Goal: Task Accomplishment & Management: Manage account settings

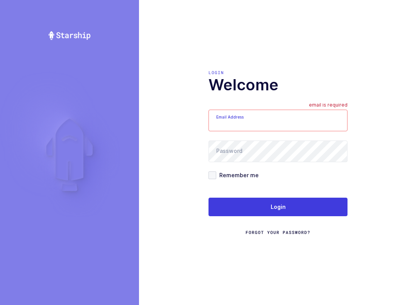
type input "[EMAIL_ADDRESS][DOMAIN_NAME]"
click at [301, 209] on button "Login" at bounding box center [278, 207] width 139 height 19
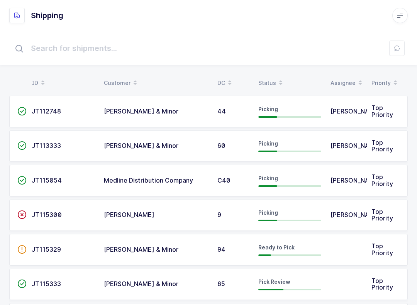
click at [175, 170] on td "Medline Distribution Company" at bounding box center [156, 181] width 114 height 32
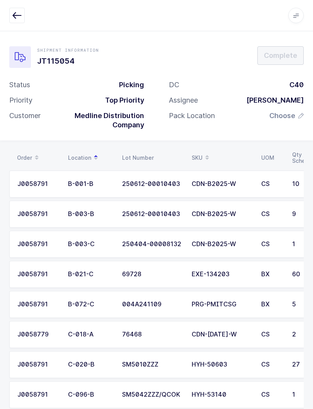
click at [203, 152] on span at bounding box center [206, 157] width 9 height 13
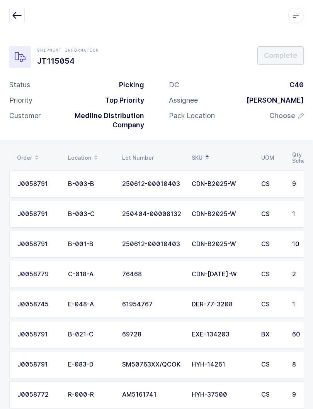
click at [17, 11] on icon "button" at bounding box center [16, 15] width 9 height 9
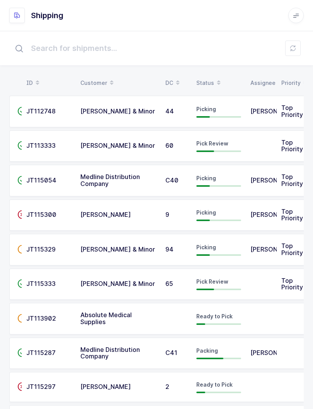
click at [217, 83] on icon at bounding box center [219, 85] width 4 height 4
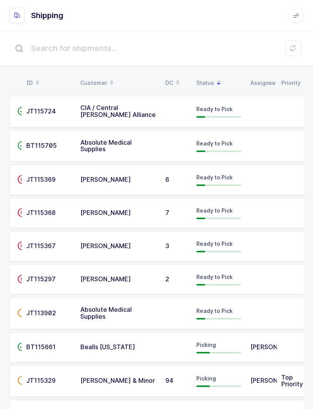
click at [214, 77] on span at bounding box center [218, 82] width 9 height 13
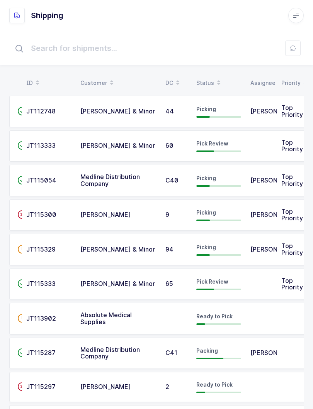
click at [210, 80] on div "Status" at bounding box center [218, 82] width 45 height 13
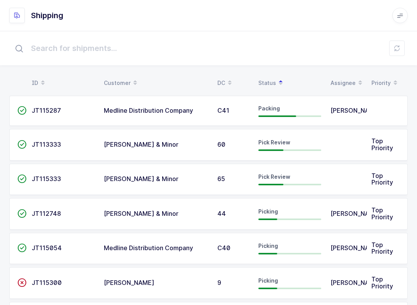
click at [321, 250] on div "Picking" at bounding box center [289, 248] width 63 height 12
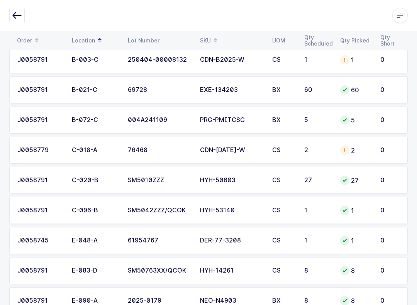
scroll to position [232, 0]
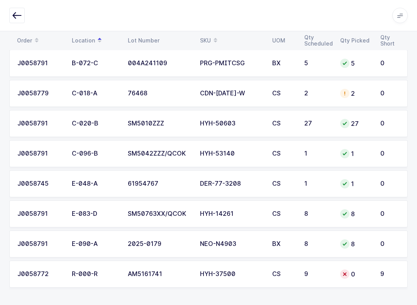
click at [372, 278] on td "0" at bounding box center [356, 274] width 40 height 27
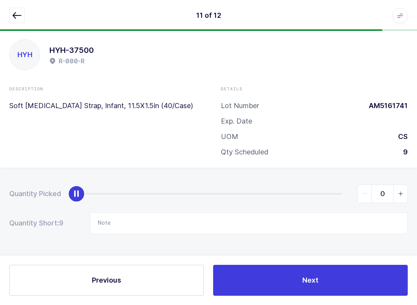
scroll to position [8, 0]
type input "9"
click at [12, 11] on button "button" at bounding box center [16, 15] width 15 height 15
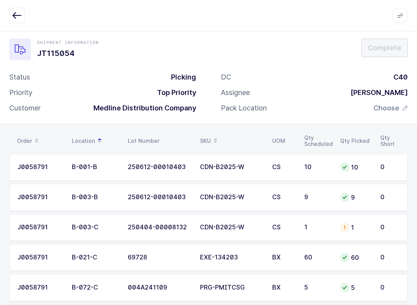
click at [390, 110] on span "Choose" at bounding box center [386, 107] width 26 height 9
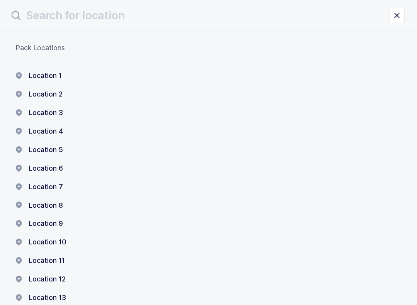
click at [55, 72] on button "Location 1" at bounding box center [38, 75] width 46 height 9
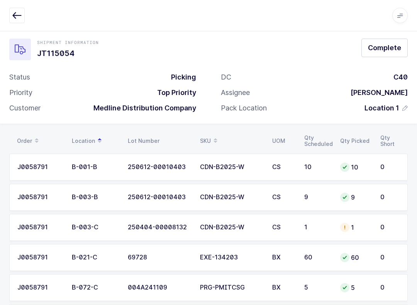
click at [388, 53] on button "Complete" at bounding box center [384, 48] width 46 height 19
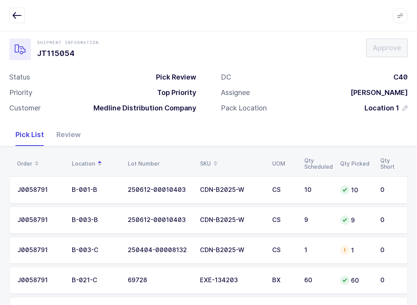
click at [63, 137] on div "Review" at bounding box center [68, 135] width 37 height 22
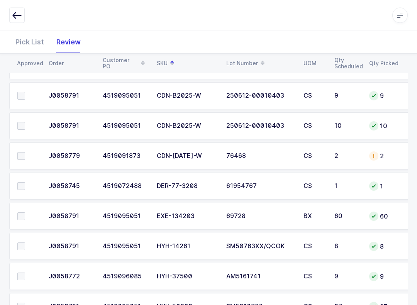
scroll to position [255, 0]
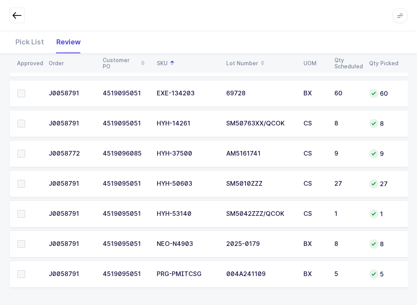
click at [20, 156] on span at bounding box center [21, 154] width 8 height 8
click at [25, 150] on input "checkbox" at bounding box center [25, 150] width 0 height 0
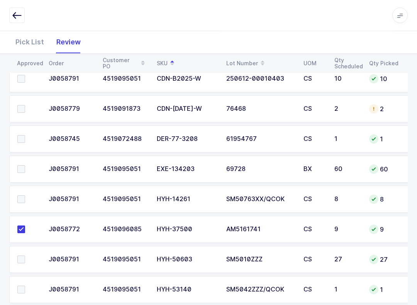
scroll to position [176, 0]
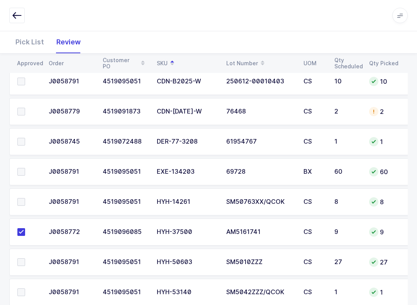
click at [25, 171] on label at bounding box center [28, 172] width 22 height 8
click at [25, 168] on input "checkbox" at bounding box center [25, 168] width 0 height 0
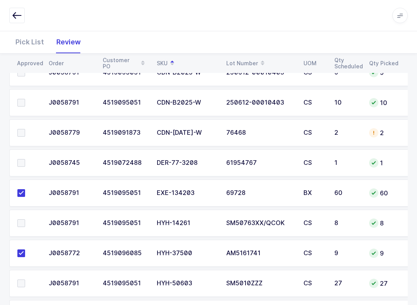
scroll to position [74, 0]
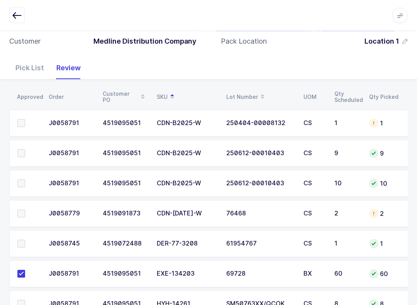
click at [22, 181] on span at bounding box center [21, 184] width 8 height 8
click at [25, 180] on input "checkbox" at bounding box center [25, 180] width 0 height 0
click at [29, 150] on label at bounding box center [28, 153] width 22 height 8
click at [25, 149] on input "checkbox" at bounding box center [25, 149] width 0 height 0
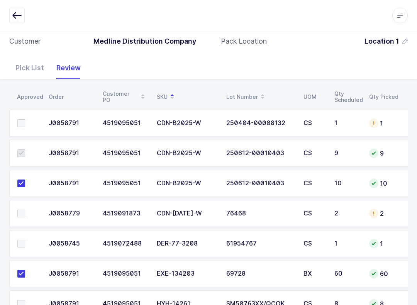
click at [25, 124] on span at bounding box center [21, 123] width 8 height 8
click at [25, 119] on input "checkbox" at bounding box center [25, 119] width 0 height 0
click at [26, 213] on label at bounding box center [28, 214] width 22 height 8
click at [25, 210] on input "checkbox" at bounding box center [25, 210] width 0 height 0
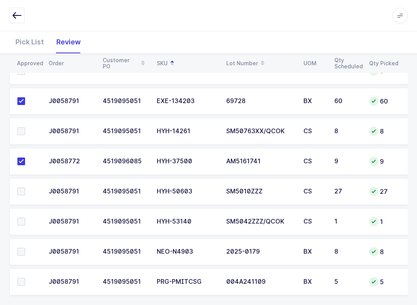
scroll to position [247, 0]
click at [26, 129] on label at bounding box center [28, 131] width 22 height 8
click at [25, 127] on input "checkbox" at bounding box center [25, 127] width 0 height 0
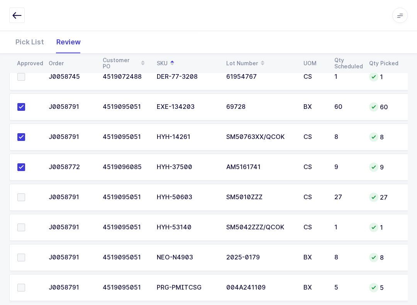
scroll to position [255, 0]
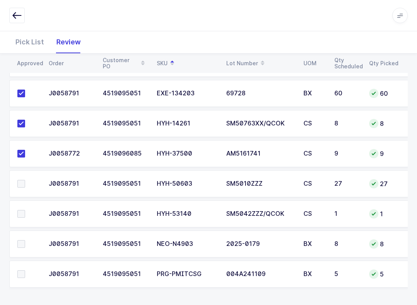
click at [24, 214] on span at bounding box center [21, 214] width 8 height 8
click at [25, 210] on input "checkbox" at bounding box center [25, 210] width 0 height 0
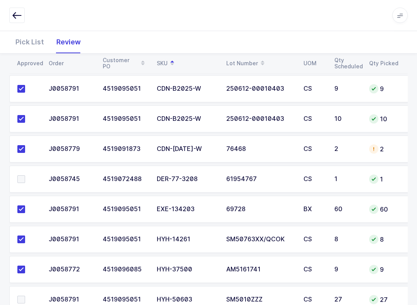
scroll to position [129, 0]
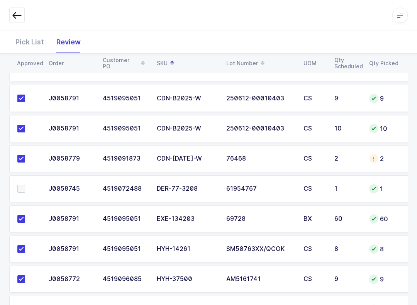
click at [21, 188] on span at bounding box center [21, 189] width 8 height 8
click at [25, 185] on input "checkbox" at bounding box center [25, 185] width 0 height 0
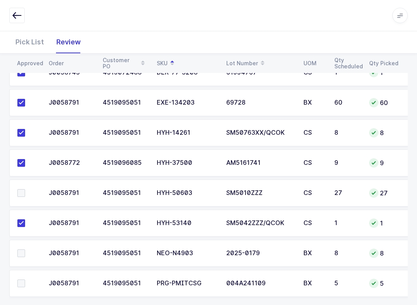
scroll to position [255, 0]
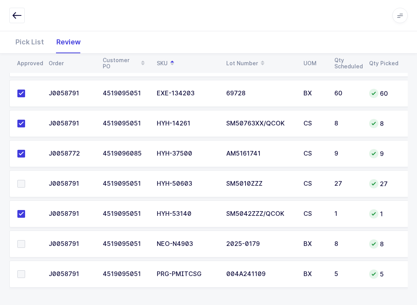
click at [24, 265] on td at bounding box center [26, 274] width 35 height 27
click at [19, 273] on span at bounding box center [21, 274] width 8 height 8
click at [25, 270] on input "checkbox" at bounding box center [25, 270] width 0 height 0
click at [26, 252] on td at bounding box center [26, 244] width 35 height 27
click at [24, 243] on span at bounding box center [21, 244] width 8 height 8
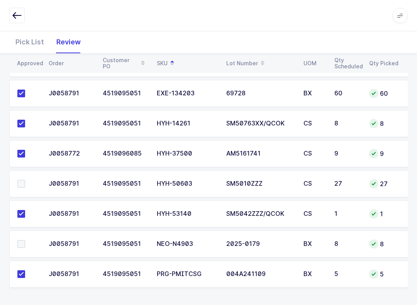
click at [25, 240] on input "checkbox" at bounding box center [25, 240] width 0 height 0
click at [25, 182] on span at bounding box center [21, 184] width 8 height 8
click at [25, 180] on input "checkbox" at bounding box center [25, 180] width 0 height 0
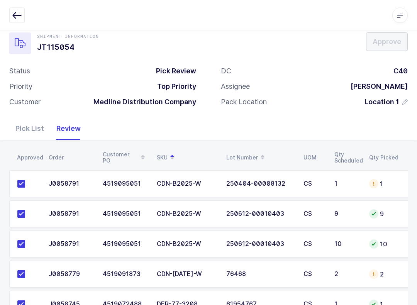
scroll to position [0, 0]
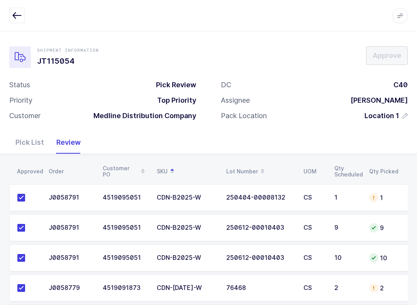
click at [15, 15] on icon "button" at bounding box center [16, 15] width 9 height 9
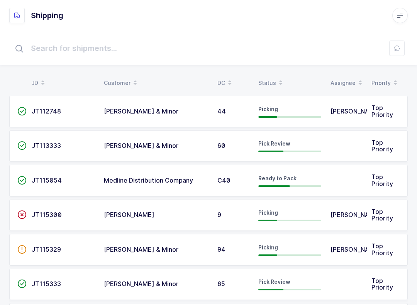
click at [398, 51] on icon at bounding box center [397, 48] width 6 height 6
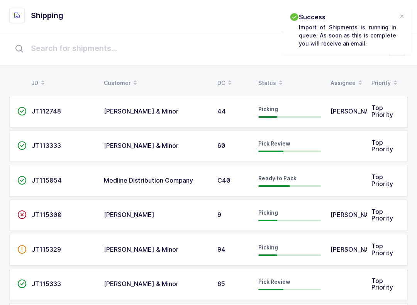
click at [397, 19] on div "Success Import of Shipments is running in queue. As soon as this is complete yo…" at bounding box center [346, 30] width 127 height 48
click at [404, 11] on div "Success Import of Shipments is running in queue. As soon as this is complete yo…" at bounding box center [346, 30] width 127 height 48
click at [400, 18] on div at bounding box center [402, 16] width 6 height 7
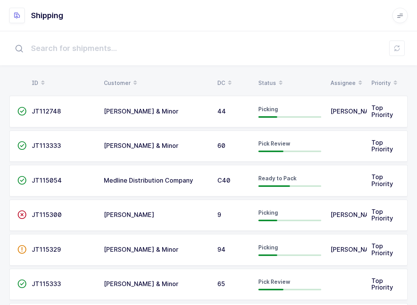
click at [401, 46] on button at bounding box center [396, 48] width 15 height 15
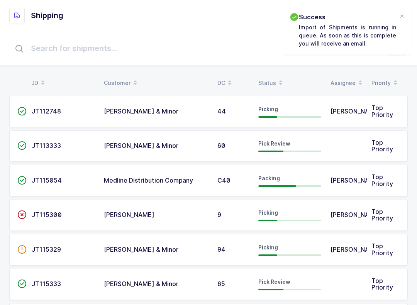
click at [276, 81] on span at bounding box center [280, 82] width 9 height 13
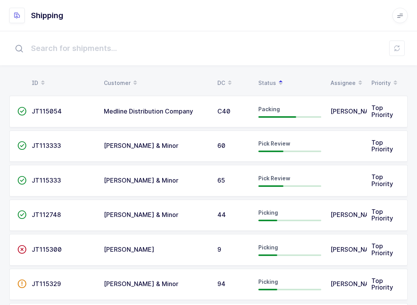
click at [284, 145] on span "Pick Review" at bounding box center [274, 143] width 32 height 7
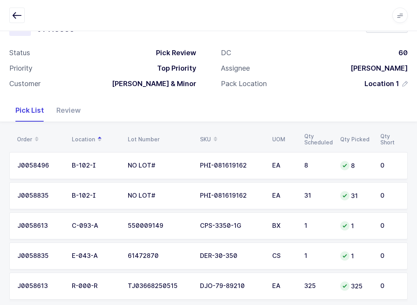
scroll to position [44, 0]
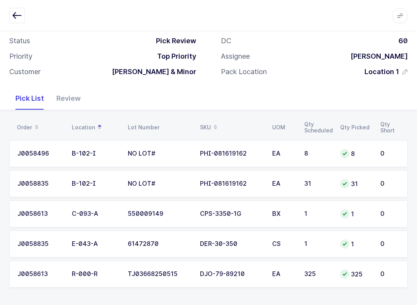
click at [11, 12] on button "button" at bounding box center [16, 15] width 15 height 15
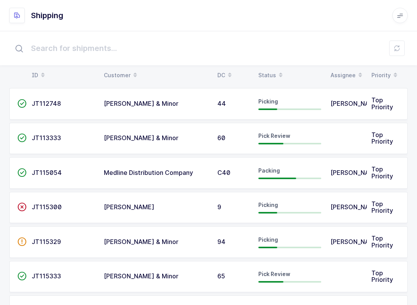
click at [269, 73] on div "Status" at bounding box center [289, 75] width 63 height 13
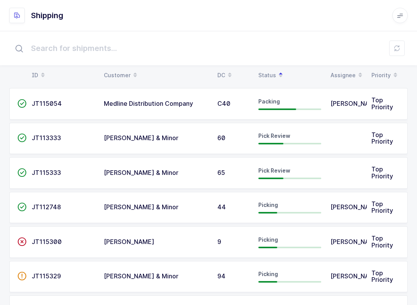
click at [297, 175] on div "Pick Review" at bounding box center [289, 173] width 63 height 12
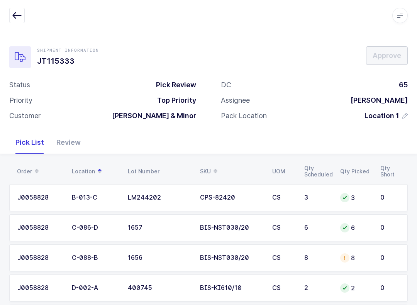
click at [11, 16] on button "button" at bounding box center [16, 15] width 15 height 15
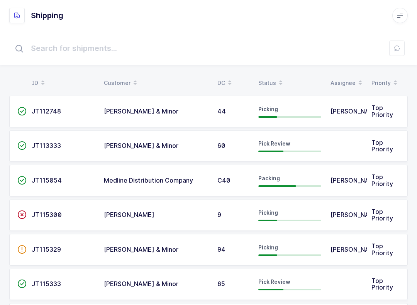
click at [274, 75] on table "ID Customer DC Status Assignee Priority" at bounding box center [208, 82] width 399 height 19
click at [271, 81] on div "Status" at bounding box center [289, 82] width 63 height 13
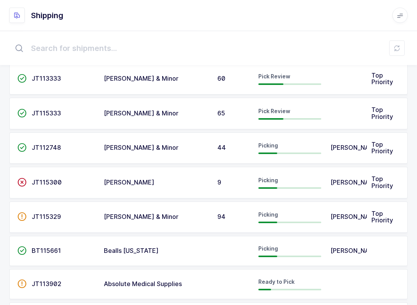
scroll to position [71, 0]
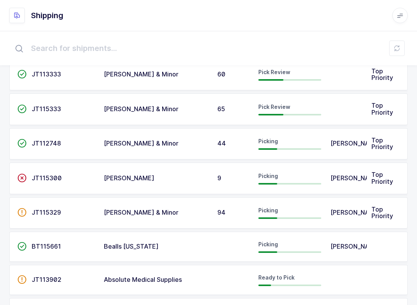
click at [312, 180] on div "Picking" at bounding box center [289, 178] width 63 height 12
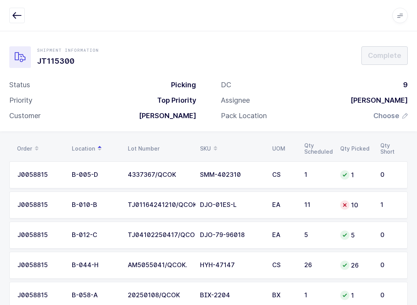
click at [212, 148] on span at bounding box center [215, 148] width 9 height 13
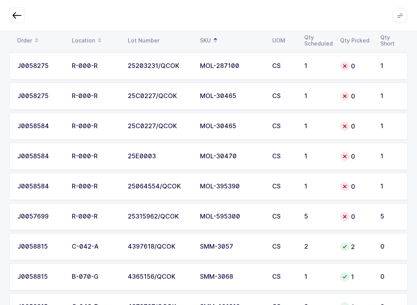
scroll to position [1774, 0]
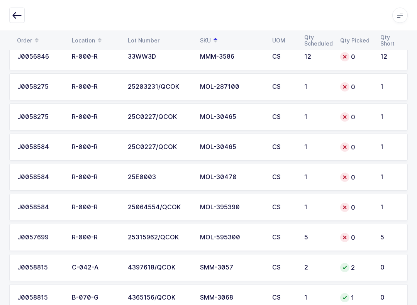
click at [22, 17] on button "button" at bounding box center [16, 15] width 15 height 15
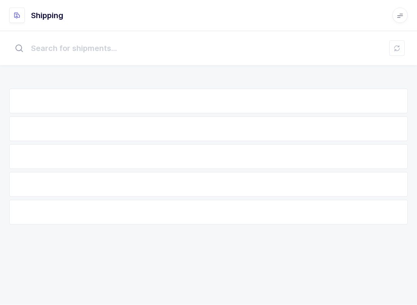
scroll to position [8, 0]
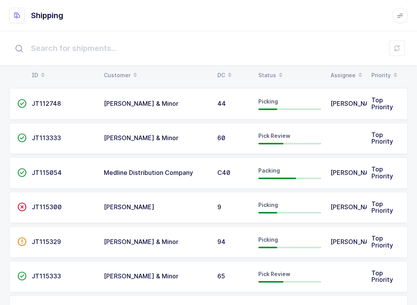
click at [279, 73] on icon at bounding box center [281, 73] width 4 height 4
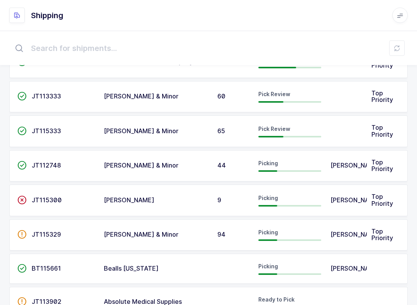
scroll to position [54, 0]
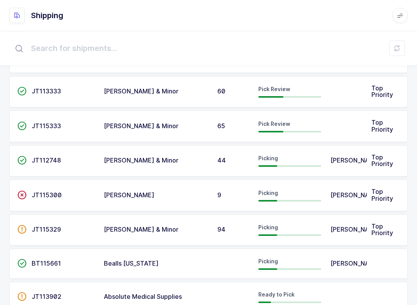
click at [327, 168] on td "Alex Rene" at bounding box center [346, 161] width 41 height 32
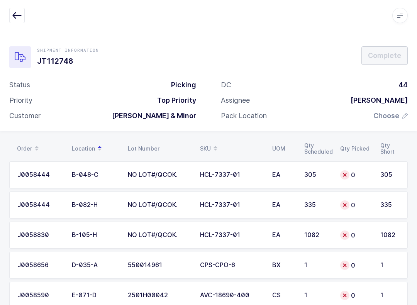
click at [214, 142] on span at bounding box center [215, 148] width 9 height 13
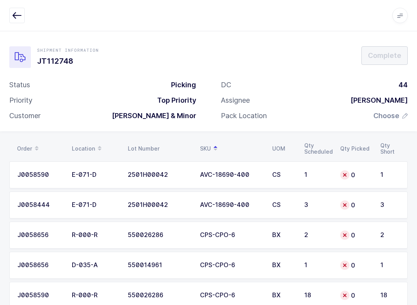
click at [19, 12] on icon "button" at bounding box center [16, 15] width 9 height 9
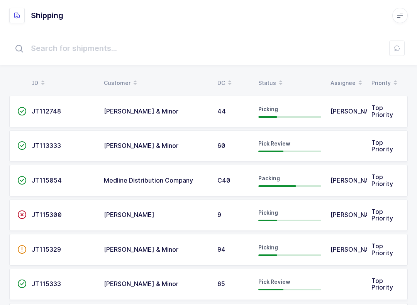
click at [273, 79] on div "Status" at bounding box center [289, 82] width 63 height 13
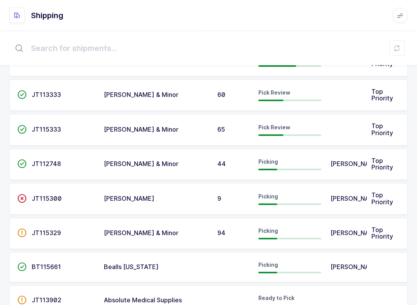
scroll to position [57, 0]
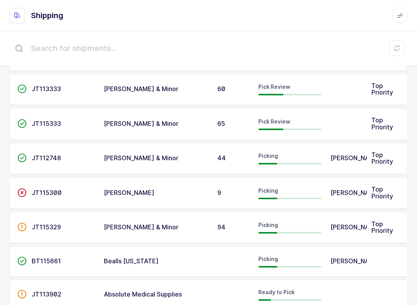
click at [338, 229] on td "Alex Rene" at bounding box center [346, 228] width 41 height 32
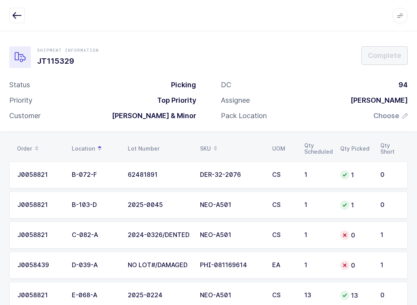
click at [215, 144] on icon at bounding box center [216, 146] width 4 height 4
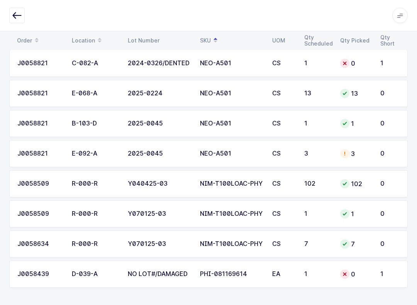
click at [19, 8] on button "button" at bounding box center [16, 15] width 15 height 15
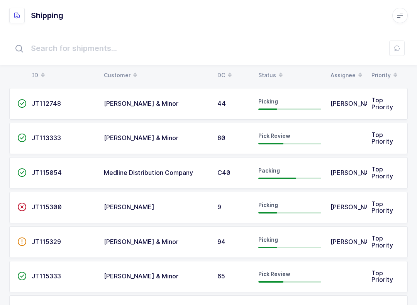
click at [272, 78] on div "Status" at bounding box center [289, 75] width 63 height 13
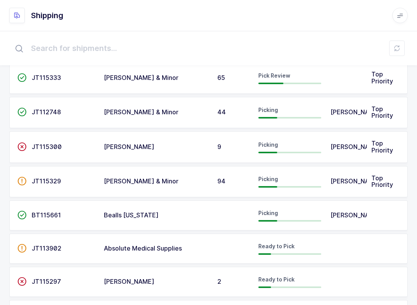
scroll to position [0, 0]
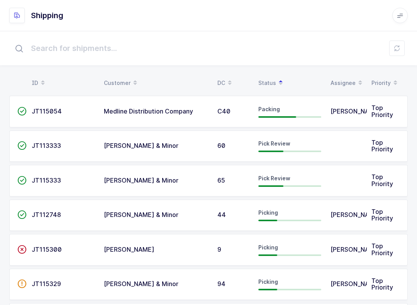
click at [53, 146] on span "JT113333" at bounding box center [46, 146] width 29 height 8
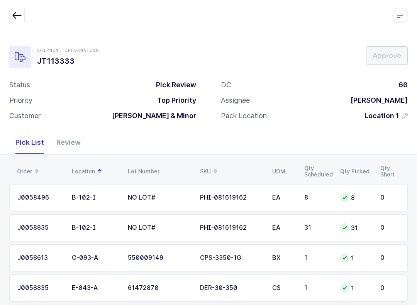
scroll to position [44, 0]
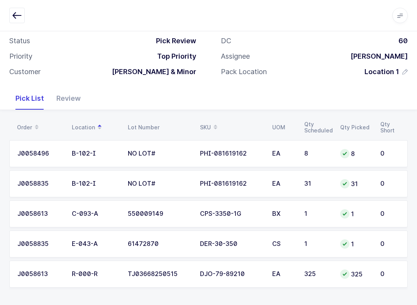
click at [59, 93] on div "Review" at bounding box center [68, 98] width 37 height 22
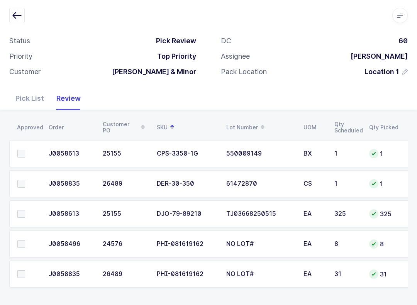
click at [22, 213] on span at bounding box center [21, 214] width 8 height 8
click at [25, 210] on input "checkbox" at bounding box center [25, 210] width 0 height 0
click at [27, 142] on td at bounding box center [26, 153] width 35 height 27
click at [17, 146] on td at bounding box center [26, 153] width 35 height 27
click at [20, 155] on span at bounding box center [21, 154] width 8 height 8
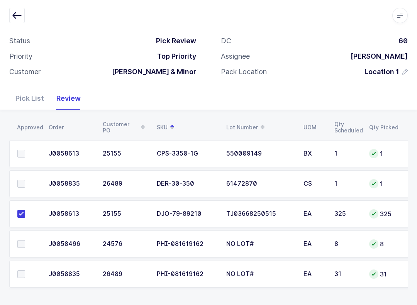
click at [25, 150] on input "checkbox" at bounding box center [25, 150] width 0 height 0
click at [27, 180] on label at bounding box center [28, 184] width 22 height 8
click at [25, 180] on input "checkbox" at bounding box center [25, 180] width 0 height 0
click at [27, 103] on div "Pick List" at bounding box center [29, 98] width 41 height 22
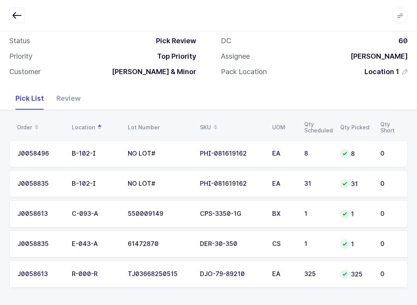
click at [237, 156] on div "PHI-081619162" at bounding box center [231, 153] width 63 height 7
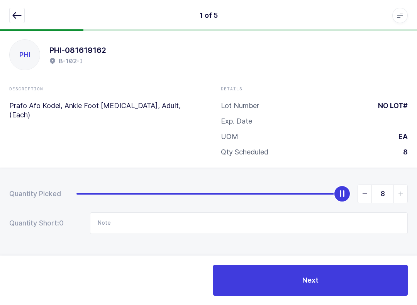
click at [10, 8] on button "button" at bounding box center [16, 15] width 15 height 15
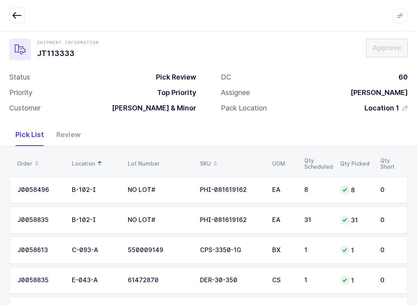
scroll to position [44, 0]
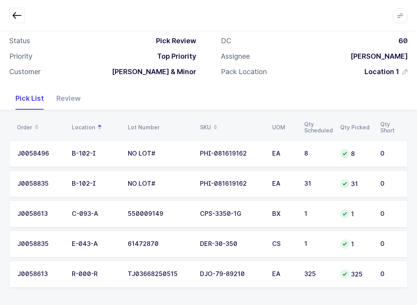
click at [64, 103] on div "Review" at bounding box center [68, 98] width 37 height 22
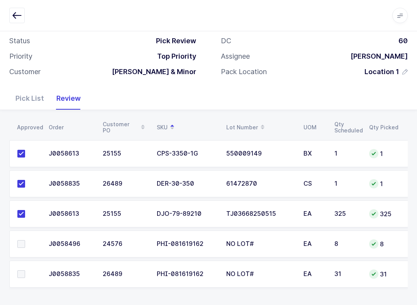
click at [25, 270] on span at bounding box center [21, 274] width 8 height 8
click at [25, 270] on input "checkbox" at bounding box center [25, 270] width 0 height 0
click at [20, 241] on span at bounding box center [21, 244] width 8 height 8
click at [25, 240] on input "checkbox" at bounding box center [25, 240] width 0 height 0
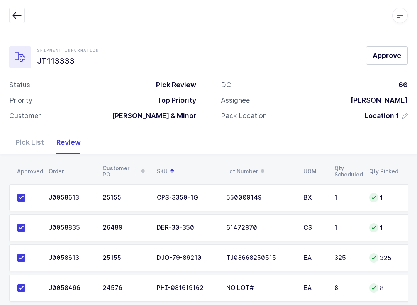
click at [389, 51] on span "Approve" at bounding box center [387, 56] width 29 height 10
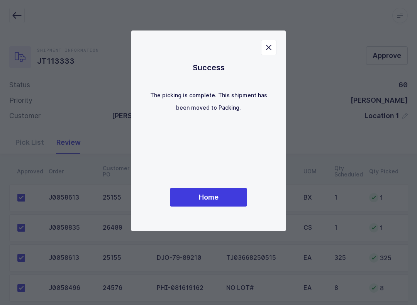
click at [237, 188] on button "Home" at bounding box center [208, 197] width 77 height 19
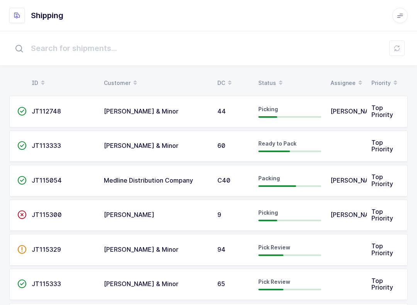
click at [397, 37] on input "text" at bounding box center [208, 48] width 399 height 25
click at [400, 49] on button at bounding box center [396, 48] width 15 height 15
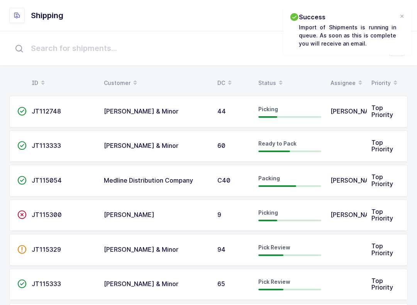
click at [275, 75] on table "ID Customer DC Status Assignee Priority" at bounding box center [208, 82] width 399 height 19
click at [271, 84] on div "Status" at bounding box center [289, 82] width 63 height 13
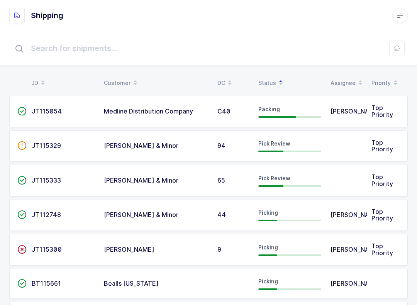
click at [289, 175] on span "Pick Review" at bounding box center [274, 178] width 32 height 7
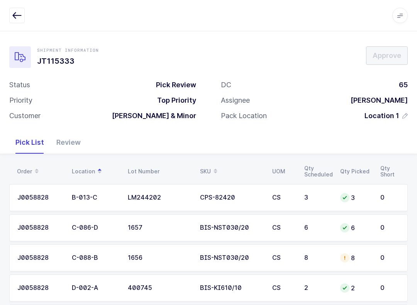
click at [74, 138] on div "Review" at bounding box center [68, 142] width 37 height 22
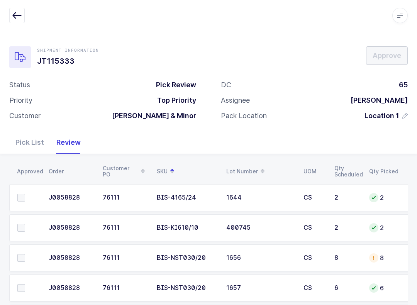
scroll to position [44, 0]
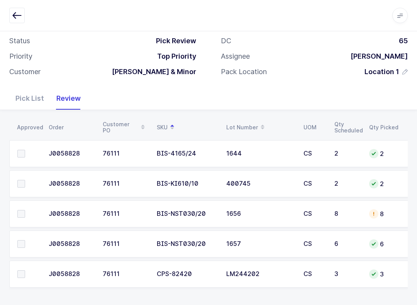
click at [24, 152] on span at bounding box center [21, 154] width 8 height 8
click at [25, 150] on input "checkbox" at bounding box center [25, 150] width 0 height 0
click at [20, 272] on span at bounding box center [21, 274] width 8 height 8
click at [25, 270] on input "checkbox" at bounding box center [25, 270] width 0 height 0
click at [22, 180] on span at bounding box center [21, 184] width 8 height 8
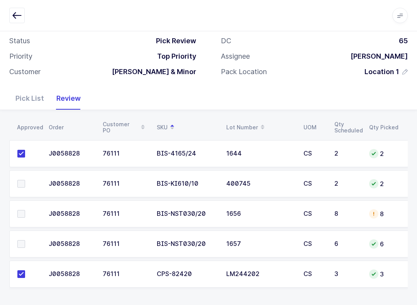
click at [25, 180] on input "checkbox" at bounding box center [25, 180] width 0 height 0
click at [16, 212] on td at bounding box center [26, 213] width 35 height 27
click at [28, 231] on td at bounding box center [26, 244] width 35 height 27
click at [23, 245] on span at bounding box center [21, 244] width 8 height 8
click at [25, 240] on input "checkbox" at bounding box center [25, 240] width 0 height 0
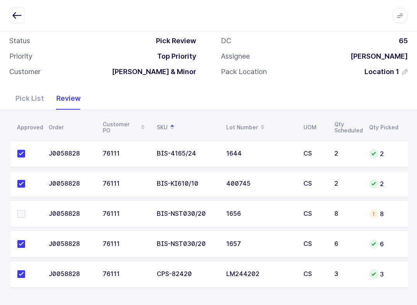
click at [29, 215] on label at bounding box center [28, 214] width 22 height 8
click at [25, 210] on input "checkbox" at bounding box center [25, 210] width 0 height 0
click at [29, 103] on div "Pick List" at bounding box center [29, 98] width 41 height 22
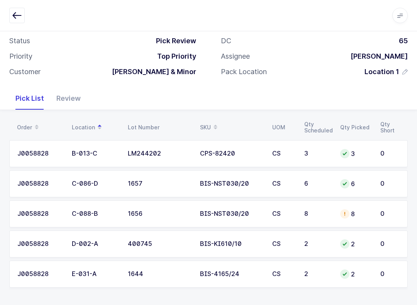
click at [322, 215] on div "8" at bounding box center [317, 213] width 27 height 7
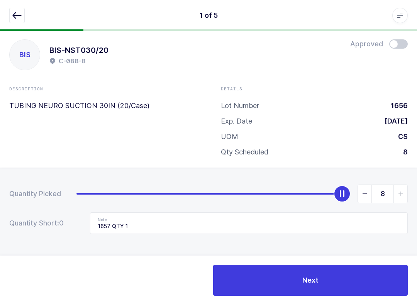
click at [367, 191] on icon "slider between 0 and 8" at bounding box center [364, 193] width 5 height 5
type input "7"
click at [19, 15] on icon "button" at bounding box center [16, 15] width 9 height 9
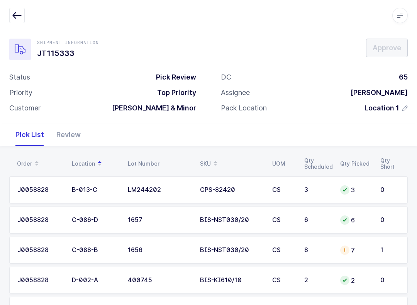
click at [369, 253] on div "7" at bounding box center [355, 250] width 31 height 9
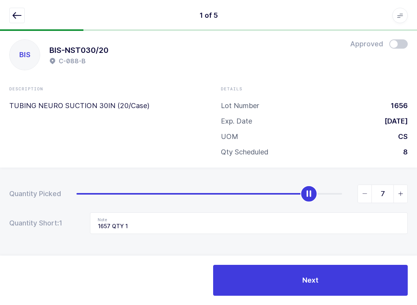
click at [395, 42] on span at bounding box center [398, 43] width 19 height 9
click at [22, 15] on button "button" at bounding box center [16, 15] width 15 height 15
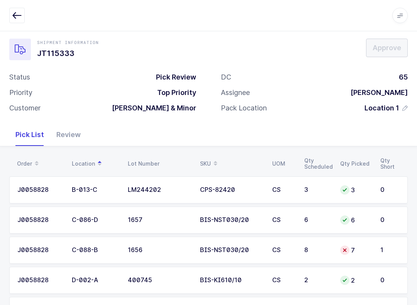
click at [18, 17] on icon "button" at bounding box center [16, 15] width 9 height 9
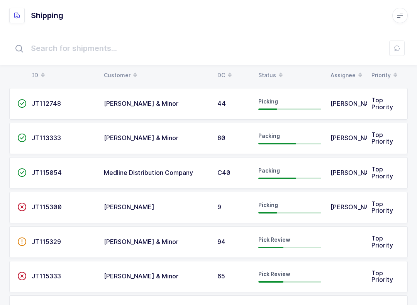
click at [399, 51] on icon at bounding box center [397, 48] width 6 height 6
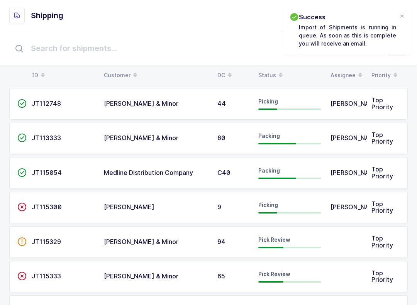
click at [273, 74] on div "Status" at bounding box center [289, 75] width 63 height 13
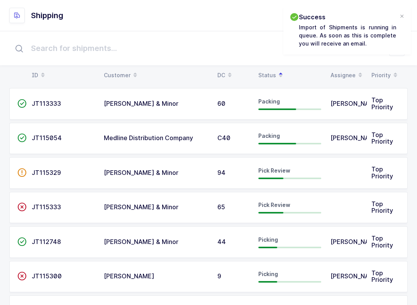
click at [48, 211] on td "JT115333" at bounding box center [63, 208] width 72 height 32
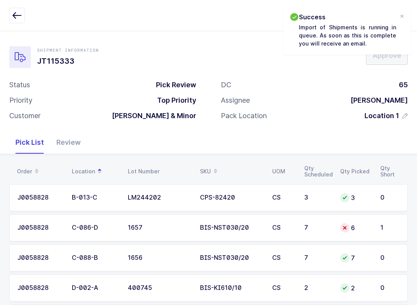
click at [382, 226] on div "1" at bounding box center [389, 227] width 19 height 7
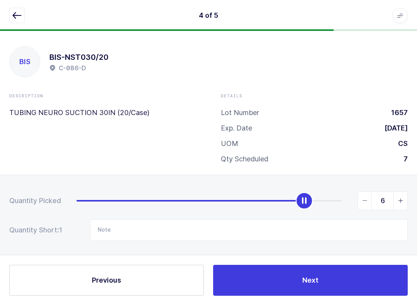
click at [406, 200] on span "slider between 0 and 7" at bounding box center [401, 201] width 14 height 18
type input "7"
click at [15, 11] on icon "button" at bounding box center [16, 15] width 9 height 9
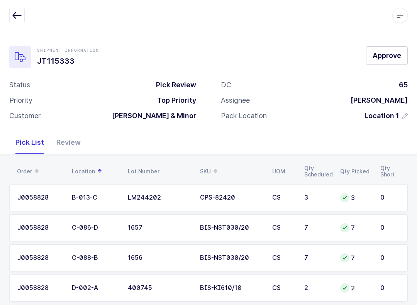
scroll to position [44, 0]
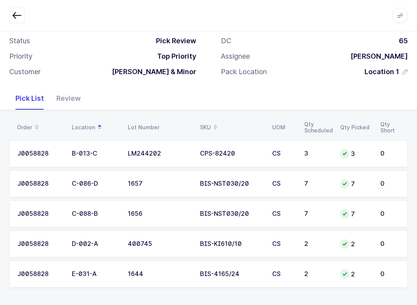
click at [67, 93] on div "Review" at bounding box center [68, 98] width 37 height 22
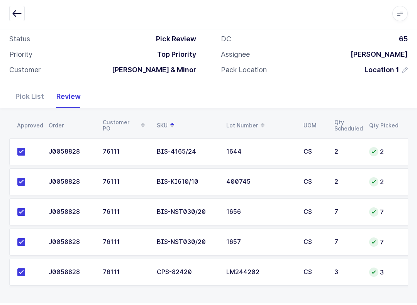
scroll to position [0, 0]
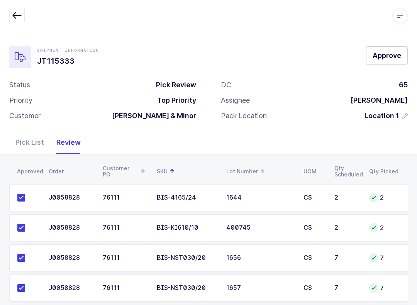
click at [387, 57] on span "Approve" at bounding box center [387, 56] width 29 height 10
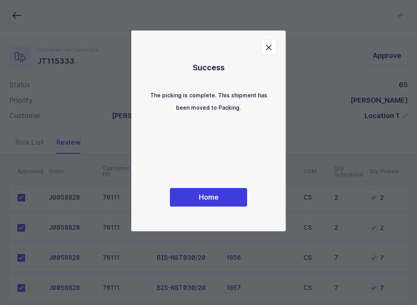
click at [220, 198] on button "Home" at bounding box center [208, 197] width 77 height 19
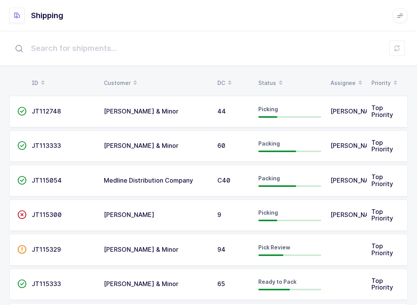
click at [268, 81] on div "Status" at bounding box center [289, 82] width 63 height 13
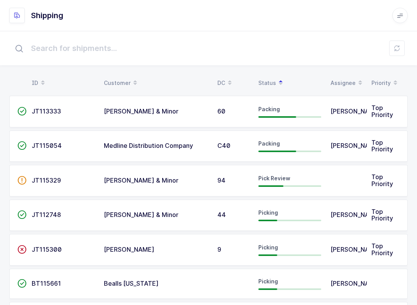
click at [303, 179] on div "Pick Review" at bounding box center [289, 181] width 63 height 12
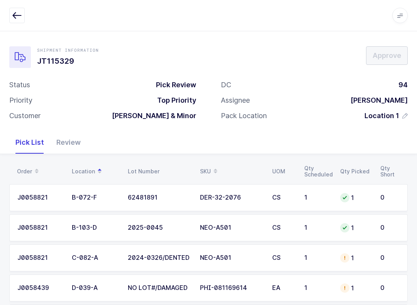
click at [72, 145] on div "Review" at bounding box center [68, 142] width 37 height 22
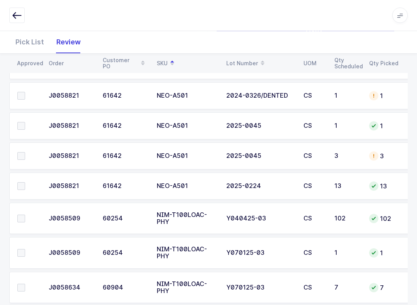
scroll to position [206, 0]
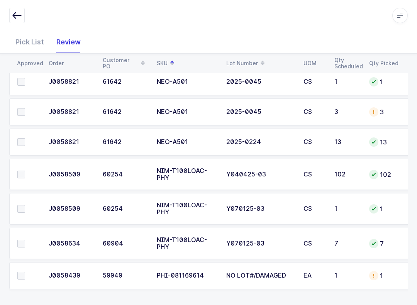
click at [27, 45] on div "Pick List" at bounding box center [29, 42] width 41 height 22
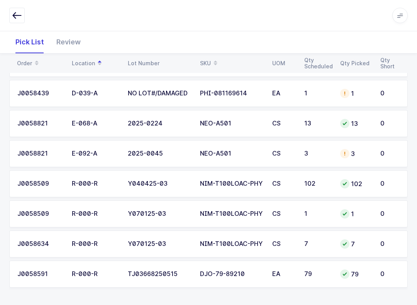
click at [245, 187] on td "NIM-T100LOAC-PHY" at bounding box center [231, 183] width 72 height 27
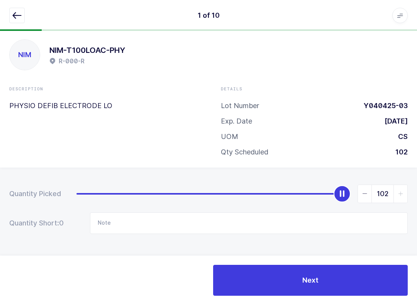
click at [13, 10] on button "button" at bounding box center [16, 15] width 15 height 15
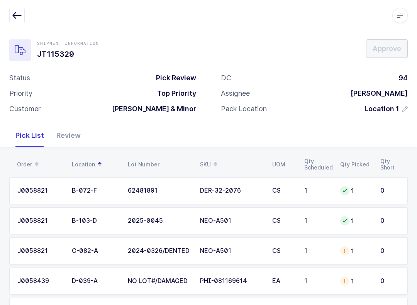
scroll to position [0, 0]
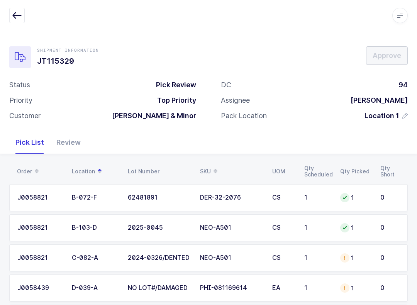
click at [17, 19] on icon "button" at bounding box center [16, 15] width 9 height 9
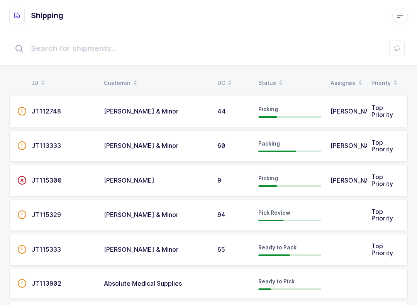
click at [405, 48] on input "text" at bounding box center [208, 48] width 399 height 25
click at [389, 51] on button at bounding box center [396, 48] width 15 height 15
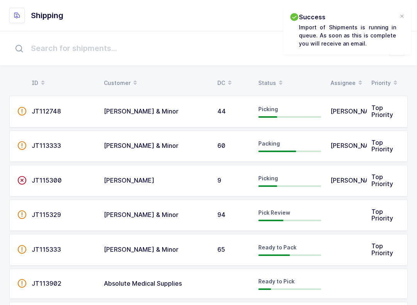
click at [292, 213] on div "Pick Review" at bounding box center [289, 215] width 63 height 12
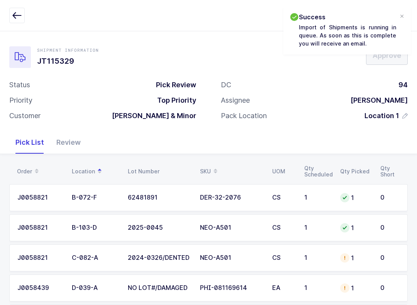
click at [70, 144] on div "Review" at bounding box center [68, 142] width 37 height 22
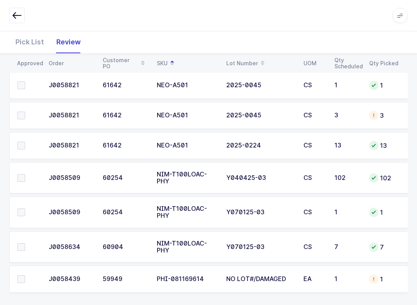
scroll to position [206, 0]
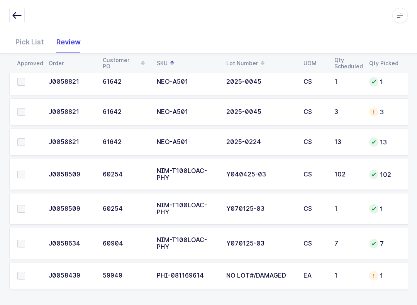
click at [201, 212] on div "NIM-T100LOAC-PHY" at bounding box center [187, 209] width 60 height 14
click at [31, 39] on div "Pick List" at bounding box center [29, 42] width 41 height 22
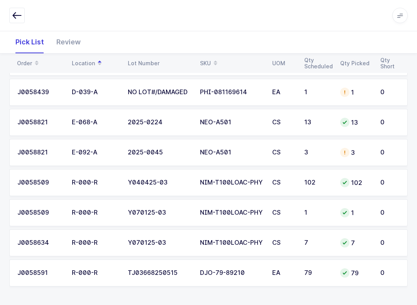
scroll to position [195, 0]
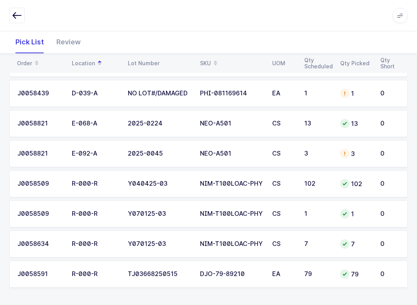
click at [230, 187] on td "NIM-T100LOAC-PHY" at bounding box center [231, 183] width 72 height 27
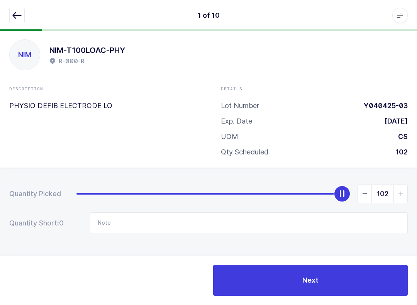
scroll to position [8, 0]
click at [19, 16] on icon "button" at bounding box center [16, 15] width 9 height 9
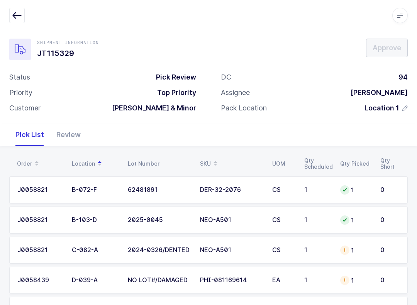
click at [211, 161] on span at bounding box center [215, 163] width 9 height 13
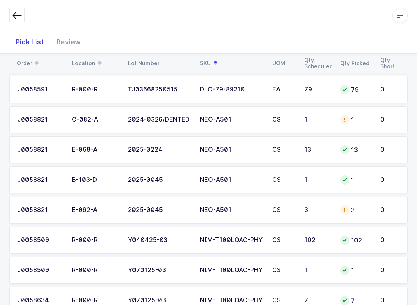
scroll to position [195, 0]
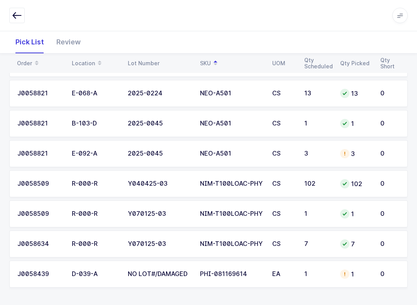
click at [240, 188] on td "NIM-T100LOAC-PHY" at bounding box center [231, 183] width 72 height 27
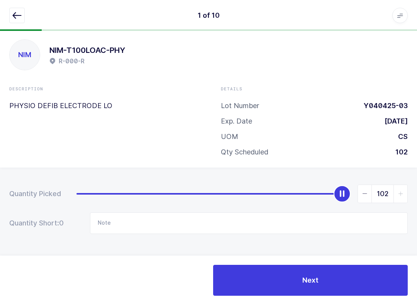
click at [16, 17] on icon "button" at bounding box center [16, 15] width 9 height 9
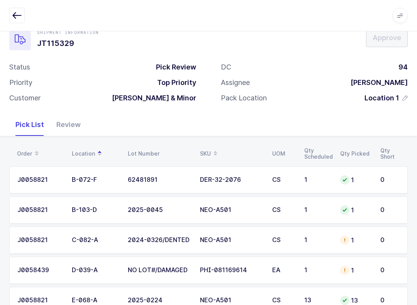
scroll to position [0, 0]
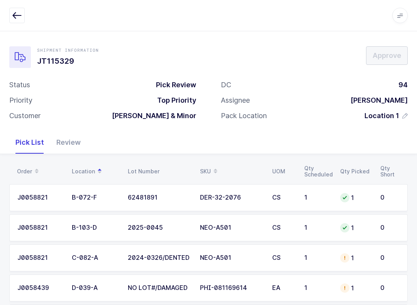
click at [15, 8] on button "button" at bounding box center [16, 15] width 15 height 15
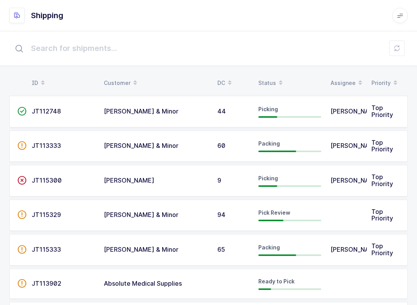
click at [399, 51] on icon at bounding box center [397, 48] width 6 height 6
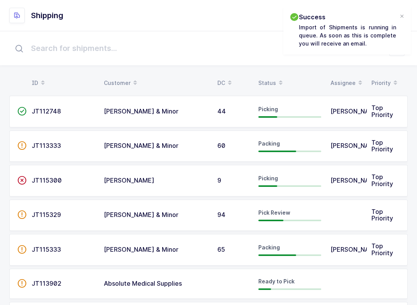
click at [273, 83] on div "Status" at bounding box center [289, 82] width 63 height 13
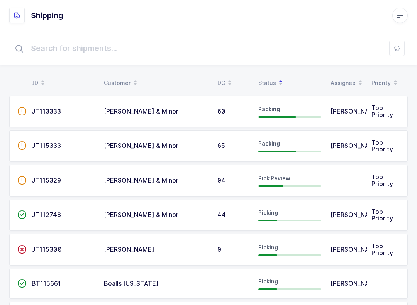
click at [36, 178] on span "JT115329" at bounding box center [46, 180] width 29 height 8
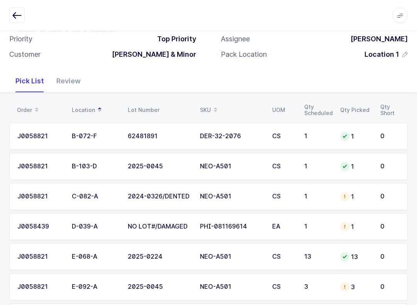
scroll to position [61, 0]
click at [75, 76] on div "Review" at bounding box center [68, 81] width 37 height 22
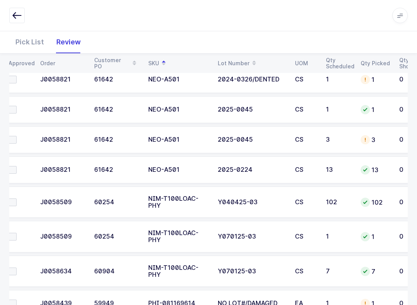
scroll to position [206, 0]
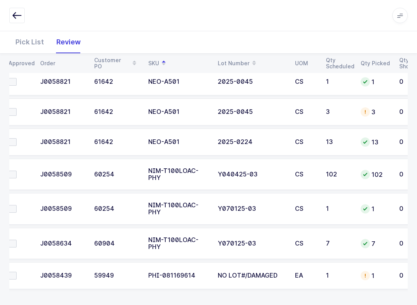
click at [15, 181] on td at bounding box center [18, 175] width 35 height 32
click at [17, 173] on label at bounding box center [20, 175] width 22 height 8
click at [17, 171] on input "checkbox" at bounding box center [17, 171] width 0 height 0
click at [11, 200] on td at bounding box center [18, 209] width 35 height 32
click at [10, 232] on td at bounding box center [18, 244] width 35 height 32
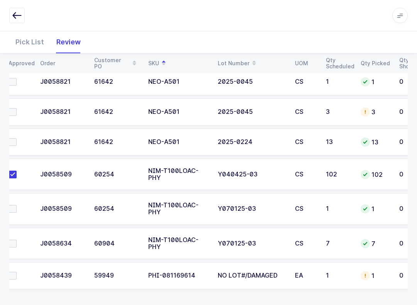
click at [13, 241] on span at bounding box center [13, 244] width 8 height 8
click at [17, 240] on input "checkbox" at bounding box center [17, 240] width 0 height 0
click at [14, 201] on td at bounding box center [18, 209] width 35 height 32
click at [14, 205] on span at bounding box center [13, 209] width 8 height 8
click at [17, 205] on input "checkbox" at bounding box center [17, 205] width 0 height 0
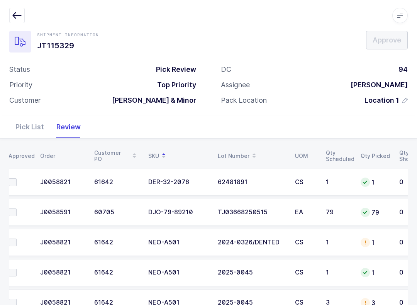
scroll to position [10, 0]
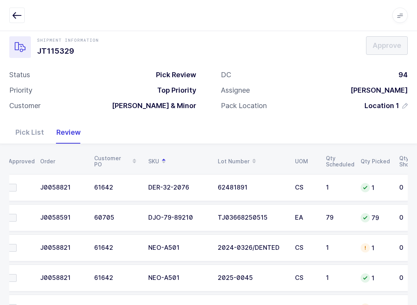
click at [12, 186] on span at bounding box center [13, 188] width 8 height 8
click at [17, 184] on input "checkbox" at bounding box center [17, 184] width 0 height 0
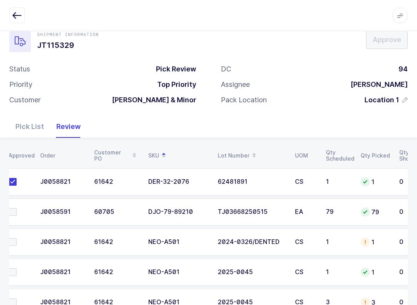
scroll to position [33, 0]
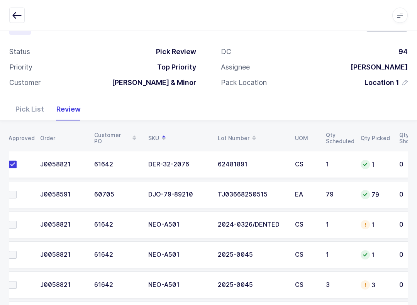
click at [15, 256] on span at bounding box center [13, 255] width 8 height 8
click at [17, 251] on input "checkbox" at bounding box center [17, 251] width 0 height 0
click at [12, 221] on span at bounding box center [13, 225] width 8 height 8
click at [17, 221] on input "checkbox" at bounding box center [17, 221] width 0 height 0
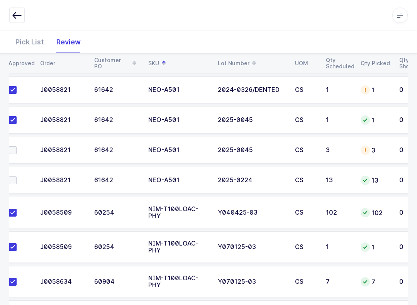
scroll to position [168, 0]
click at [13, 182] on span at bounding box center [13, 180] width 8 height 8
click at [17, 176] on input "checkbox" at bounding box center [17, 176] width 0 height 0
click at [12, 152] on span at bounding box center [13, 150] width 8 height 8
click at [17, 146] on input "checkbox" at bounding box center [17, 146] width 0 height 0
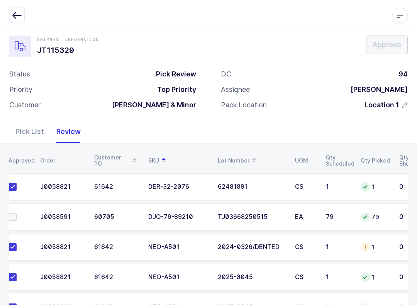
scroll to position [0, 0]
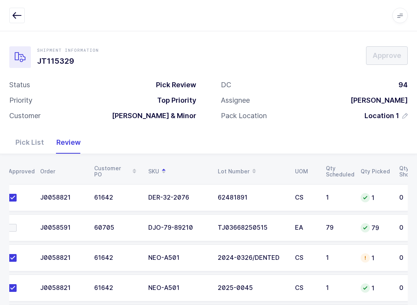
click at [18, 229] on label at bounding box center [20, 228] width 22 height 8
click at [17, 224] on input "checkbox" at bounding box center [17, 224] width 0 height 0
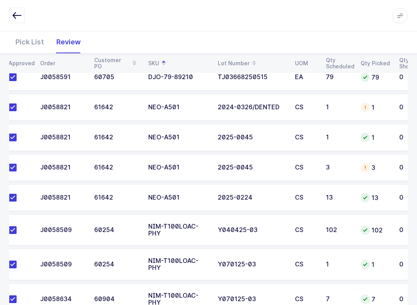
scroll to position [206, 0]
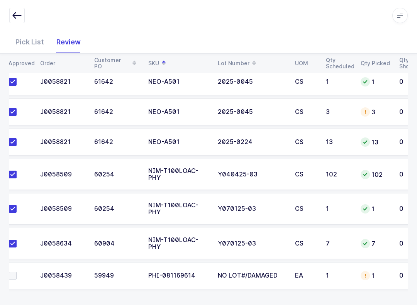
click at [34, 48] on div "Pick List" at bounding box center [29, 42] width 41 height 22
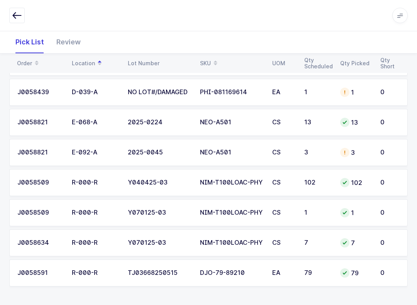
scroll to position [195, 0]
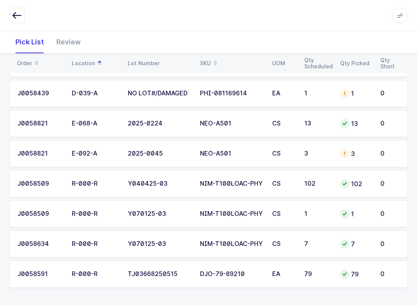
click at [211, 59] on span at bounding box center [215, 63] width 9 height 13
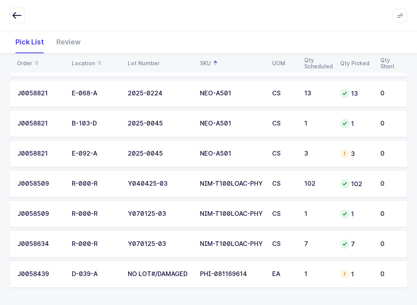
click at [322, 277] on td "1" at bounding box center [318, 274] width 36 height 27
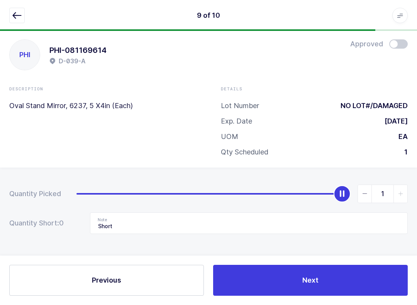
scroll to position [8, 0]
click at [10, 9] on button "button" at bounding box center [16, 15] width 15 height 15
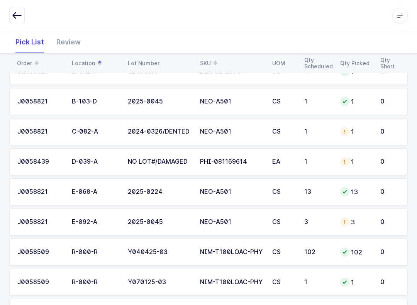
scroll to position [126, 0]
click at [76, 44] on div "Review" at bounding box center [68, 42] width 37 height 22
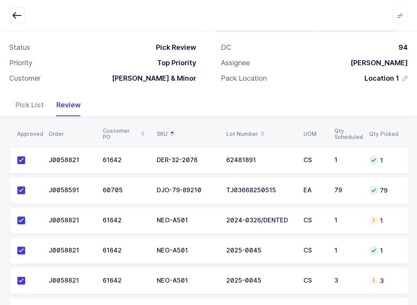
scroll to position [0, 0]
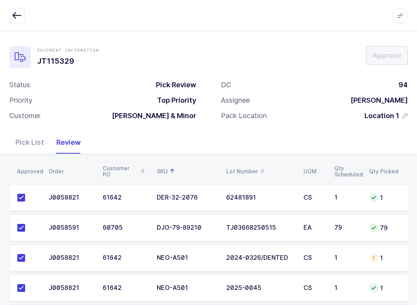
click at [13, 15] on icon "button" at bounding box center [16, 15] width 9 height 9
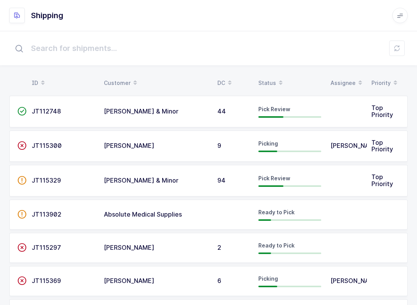
click at [395, 41] on input "text" at bounding box center [208, 48] width 399 height 25
click at [399, 45] on button at bounding box center [396, 48] width 15 height 15
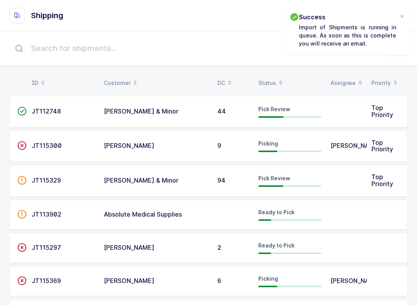
click at [273, 76] on div "Status" at bounding box center [289, 82] width 63 height 13
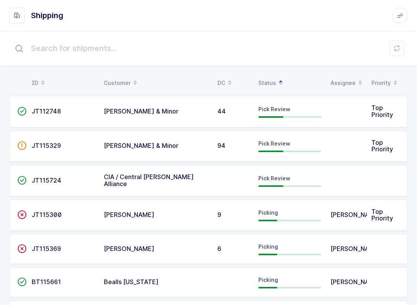
click at [279, 143] on span "Pick Review" at bounding box center [274, 143] width 32 height 7
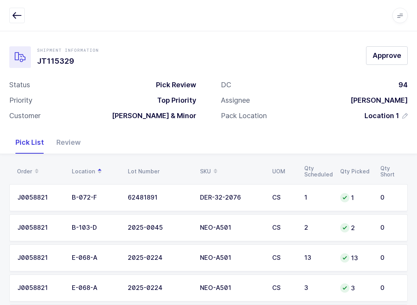
click at [69, 144] on div "Review" at bounding box center [68, 142] width 37 height 22
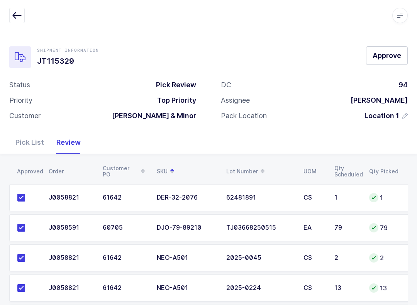
click at [385, 55] on span "Approve" at bounding box center [387, 56] width 29 height 10
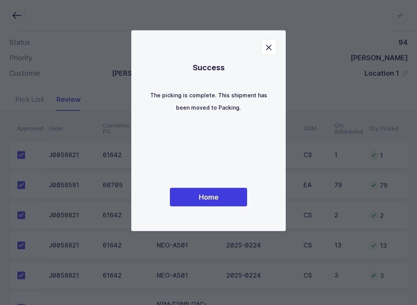
click at [224, 200] on button "Home" at bounding box center [208, 197] width 77 height 19
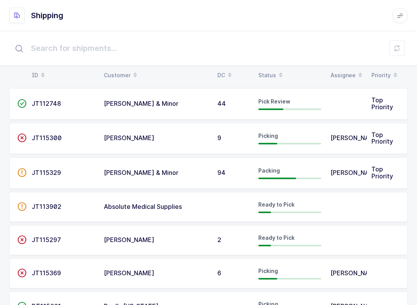
click at [273, 69] on div "Status" at bounding box center [289, 75] width 63 height 13
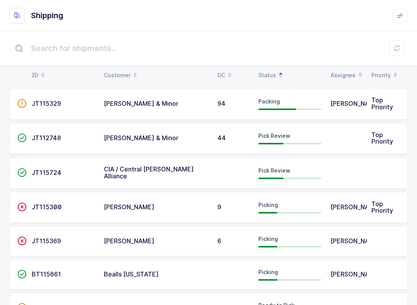
scroll to position [0, 0]
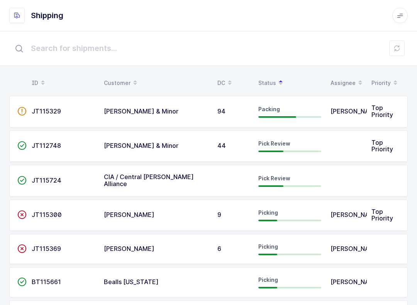
click at [56, 144] on span "JT112748" at bounding box center [46, 146] width 29 height 8
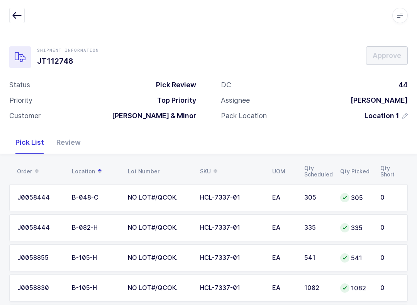
click at [68, 144] on div "Review" at bounding box center [68, 142] width 37 height 22
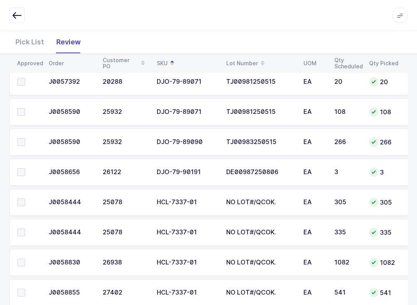
scroll to position [295, 0]
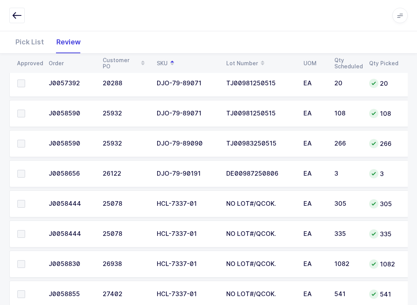
click at [25, 172] on span at bounding box center [21, 174] width 8 height 8
click at [25, 170] on input "checkbox" at bounding box center [25, 170] width 0 height 0
click at [23, 144] on span at bounding box center [21, 144] width 8 height 8
click at [25, 140] on input "checkbox" at bounding box center [25, 140] width 0 height 0
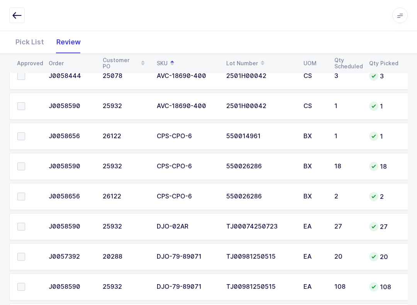
scroll to position [108, 0]
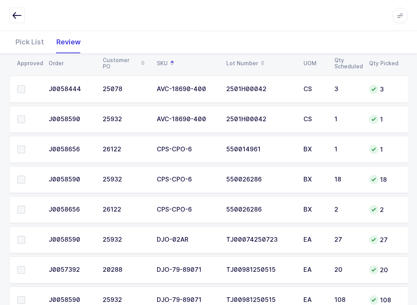
click at [26, 178] on label at bounding box center [28, 180] width 22 height 8
click at [25, 176] on input "checkbox" at bounding box center [25, 176] width 0 height 0
click at [24, 212] on span at bounding box center [21, 210] width 8 height 8
click at [25, 206] on input "checkbox" at bounding box center [25, 206] width 0 height 0
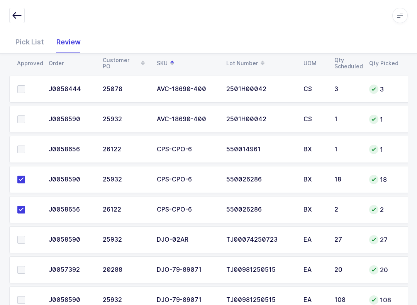
click at [25, 150] on label at bounding box center [28, 150] width 22 height 8
click at [25, 146] on input "checkbox" at bounding box center [25, 146] width 0 height 0
click at [26, 238] on label at bounding box center [28, 240] width 22 height 8
click at [25, 236] on input "checkbox" at bounding box center [25, 236] width 0 height 0
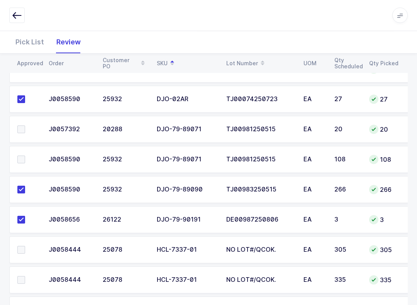
scroll to position [315, 0]
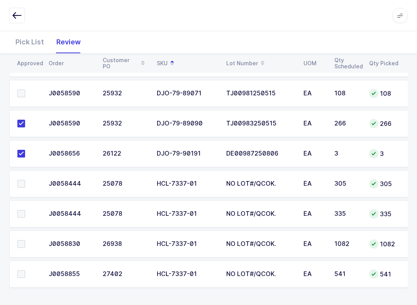
click at [18, 205] on td at bounding box center [26, 213] width 35 height 27
click at [19, 224] on td at bounding box center [26, 213] width 35 height 27
click at [22, 251] on td at bounding box center [26, 244] width 35 height 27
click at [24, 272] on span at bounding box center [21, 274] width 8 height 8
click at [25, 270] on input "checkbox" at bounding box center [25, 270] width 0 height 0
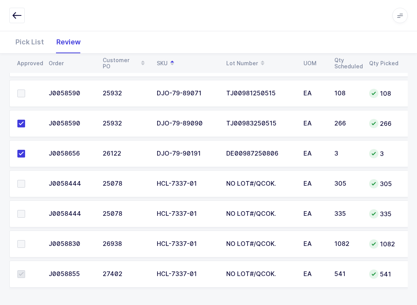
click at [29, 241] on label at bounding box center [28, 244] width 22 height 8
click at [25, 240] on input "checkbox" at bounding box center [25, 240] width 0 height 0
click at [27, 213] on label at bounding box center [28, 214] width 22 height 8
click at [25, 210] on input "checkbox" at bounding box center [25, 210] width 0 height 0
click at [22, 186] on span at bounding box center [21, 184] width 8 height 8
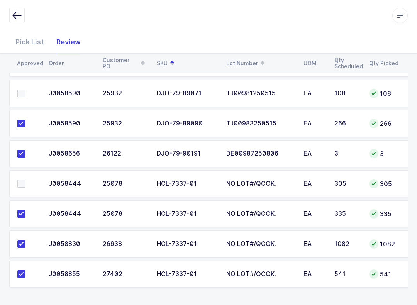
click at [25, 180] on input "checkbox" at bounding box center [25, 180] width 0 height 0
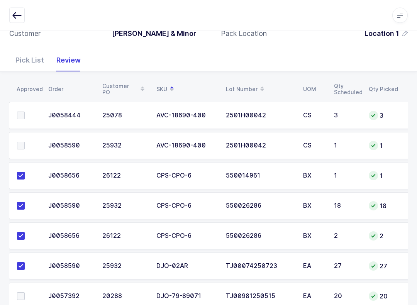
scroll to position [64, 0]
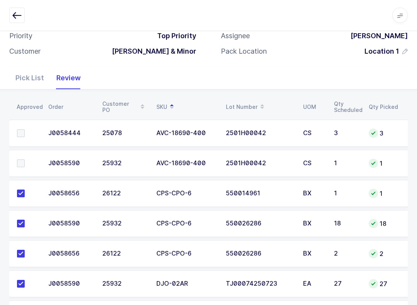
click at [25, 130] on label at bounding box center [28, 134] width 22 height 8
click at [25, 130] on input "checkbox" at bounding box center [25, 130] width 0 height 0
click at [24, 156] on td at bounding box center [26, 163] width 35 height 27
click at [24, 159] on span at bounding box center [21, 163] width 8 height 8
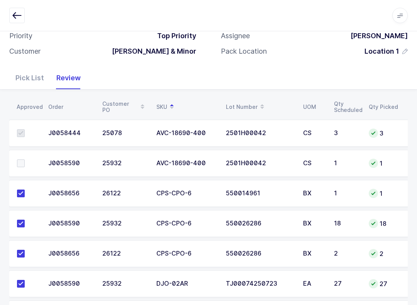
click at [25, 159] on input "checkbox" at bounding box center [25, 159] width 0 height 0
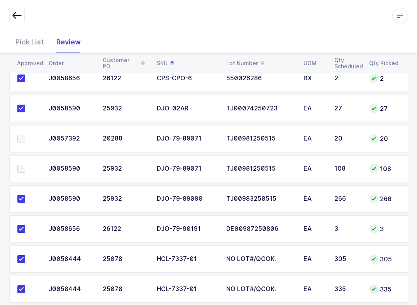
scroll to position [251, 0]
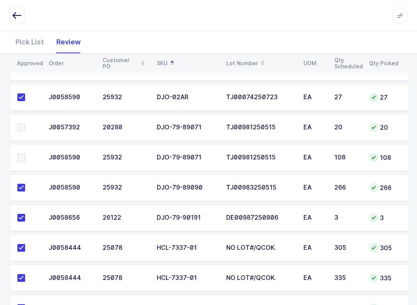
click at [22, 145] on td at bounding box center [26, 157] width 35 height 27
click at [20, 154] on span at bounding box center [21, 158] width 8 height 8
click at [25, 154] on input "checkbox" at bounding box center [25, 154] width 0 height 0
click at [26, 126] on label at bounding box center [28, 128] width 22 height 8
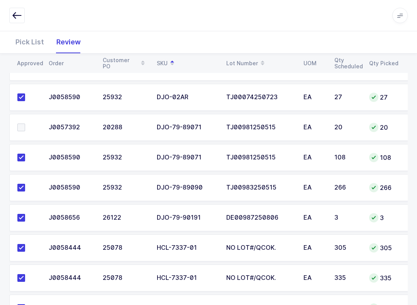
click at [25, 124] on input "checkbox" at bounding box center [25, 124] width 0 height 0
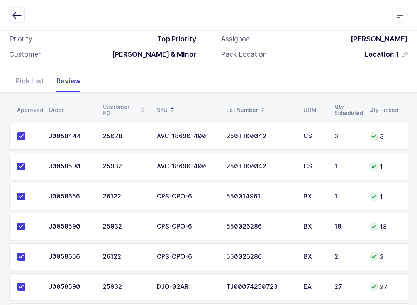
scroll to position [0, 0]
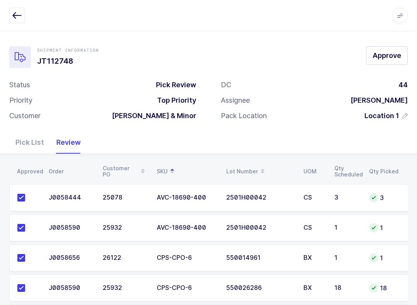
click at [391, 56] on span "Approve" at bounding box center [387, 56] width 29 height 10
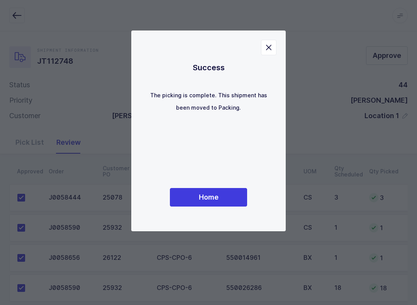
click at [211, 195] on span "Home" at bounding box center [209, 197] width 20 height 10
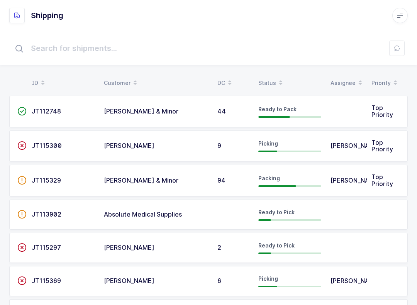
click at [279, 79] on icon at bounding box center [281, 80] width 4 height 4
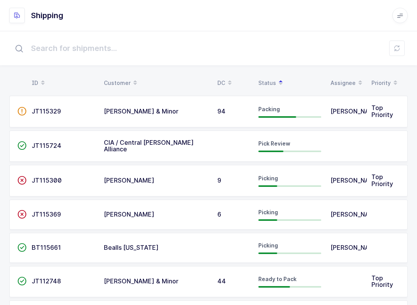
click at [300, 143] on div "Pick Review" at bounding box center [289, 146] width 63 height 12
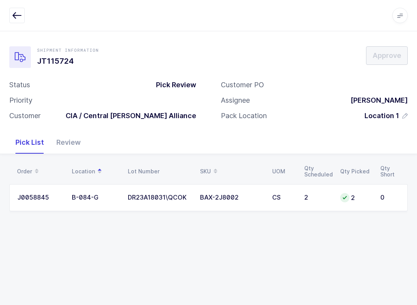
click at [73, 146] on div "Review" at bounding box center [68, 142] width 37 height 22
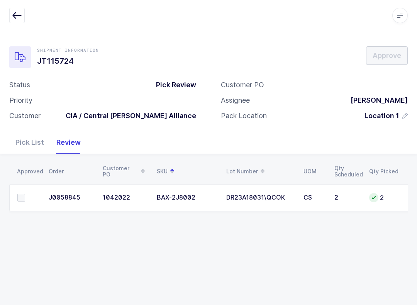
click at [25, 194] on label at bounding box center [28, 198] width 22 height 8
click at [25, 194] on input "checkbox" at bounding box center [25, 194] width 0 height 0
click at [394, 61] on button "Approve" at bounding box center [387, 55] width 42 height 19
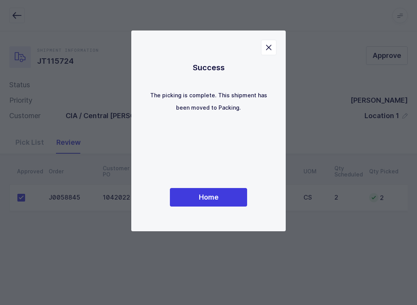
click at [208, 190] on button "Home" at bounding box center [208, 197] width 77 height 19
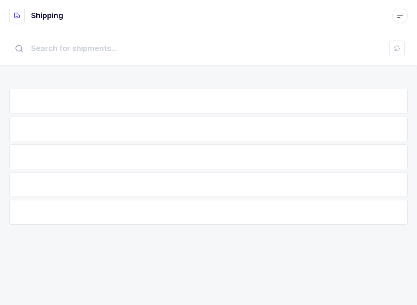
click at [399, 49] on icon at bounding box center [397, 48] width 6 height 6
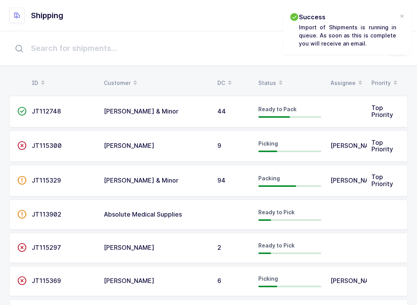
click at [270, 81] on div "Status" at bounding box center [289, 82] width 63 height 13
